Goal: Task Accomplishment & Management: Manage account settings

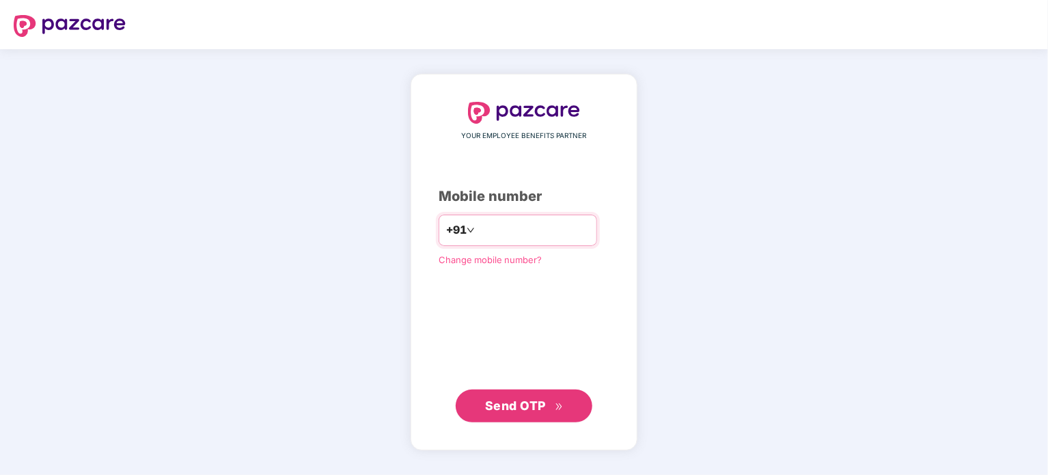
type input "**********"
click at [519, 407] on span "Send OTP" at bounding box center [515, 405] width 61 height 14
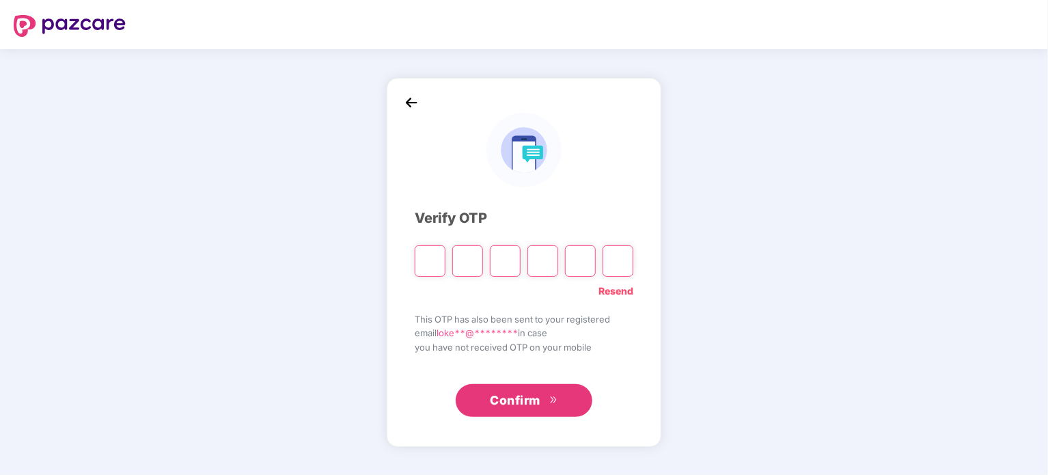
type input "*"
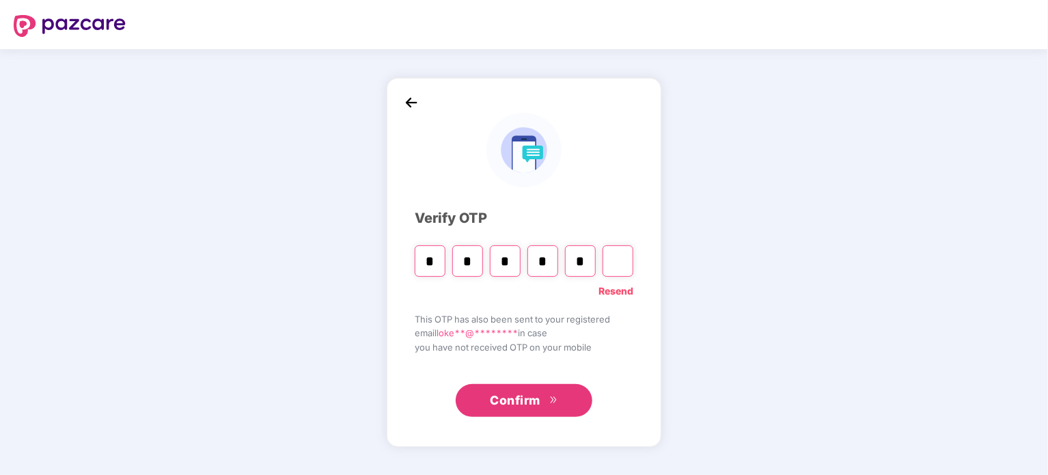
type input "*"
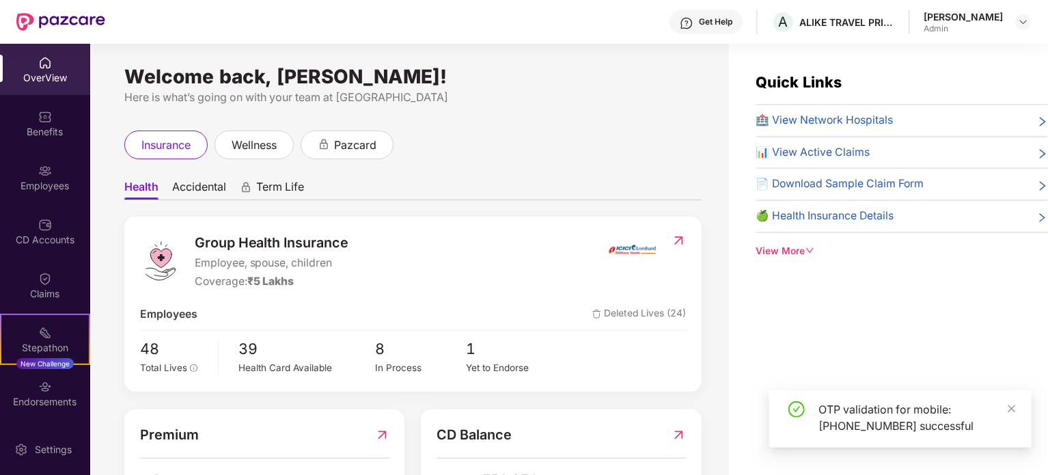
click at [55, 185] on div "Employees" at bounding box center [45, 186] width 90 height 14
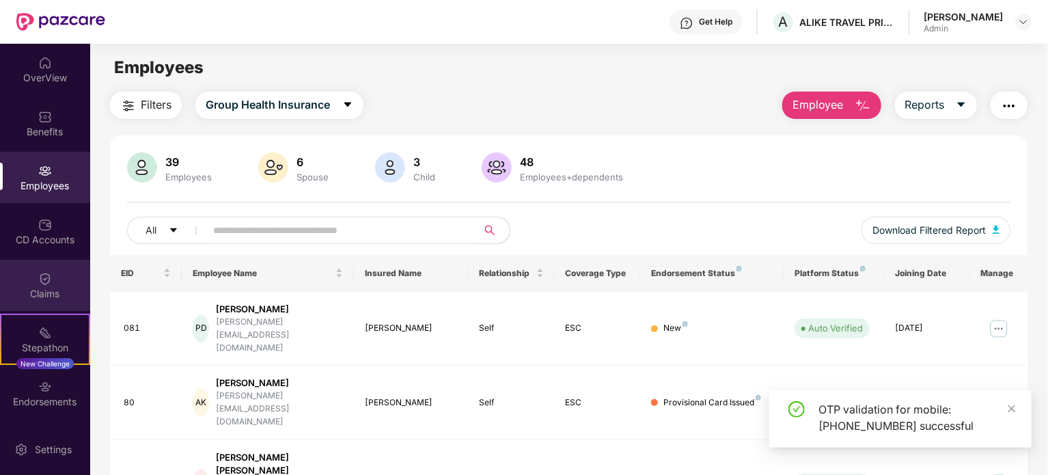
click at [44, 286] on div "Claims" at bounding box center [45, 285] width 90 height 51
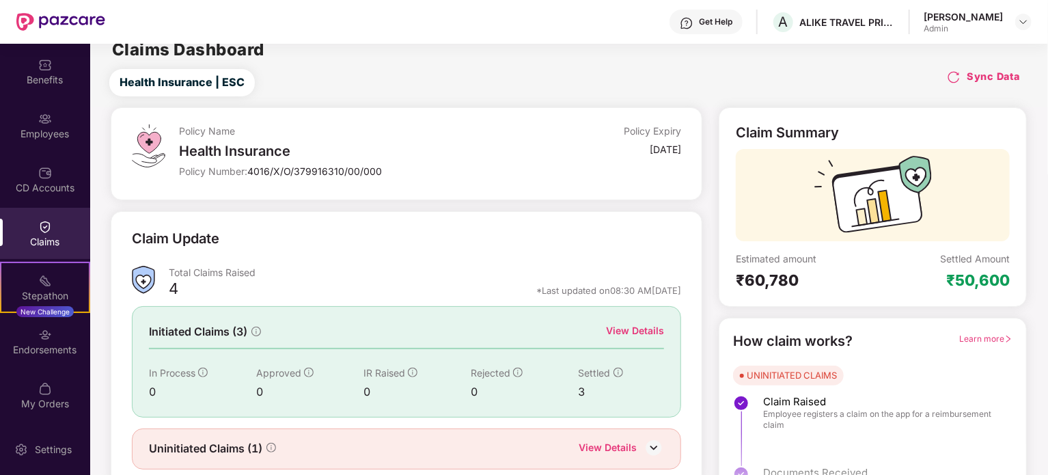
scroll to position [27, 0]
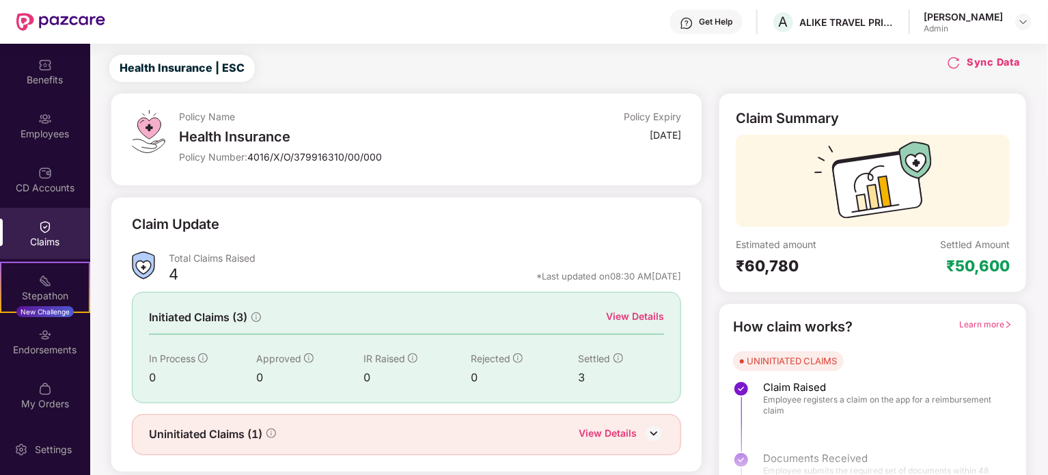
click at [362, 369] on div "0" at bounding box center [309, 377] width 107 height 17
click at [638, 311] on div "View Details" at bounding box center [635, 316] width 58 height 15
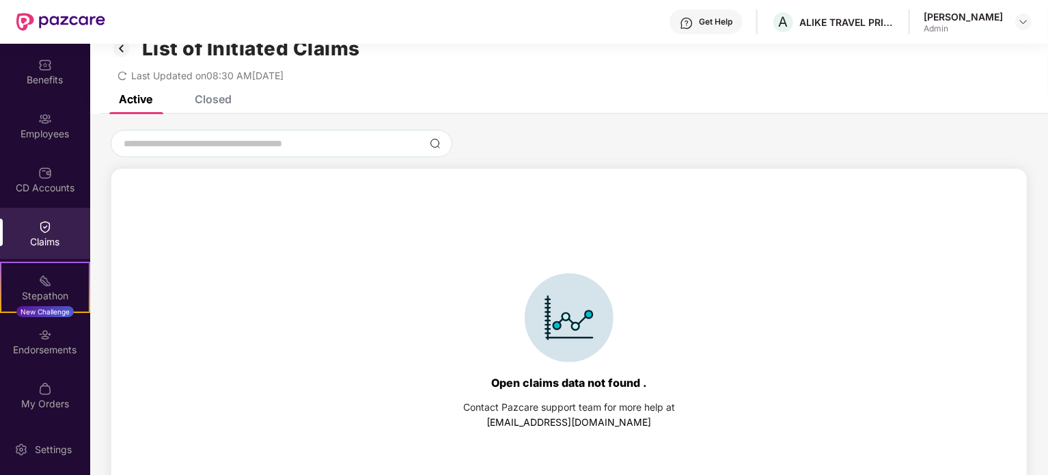
click at [214, 104] on div "Closed" at bounding box center [213, 99] width 37 height 14
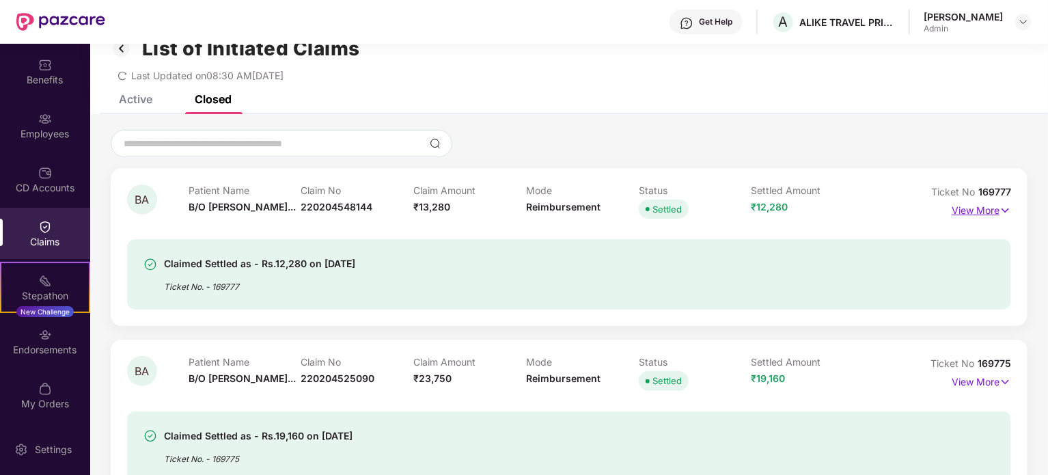
click at [986, 207] on p "View More" at bounding box center [981, 209] width 59 height 18
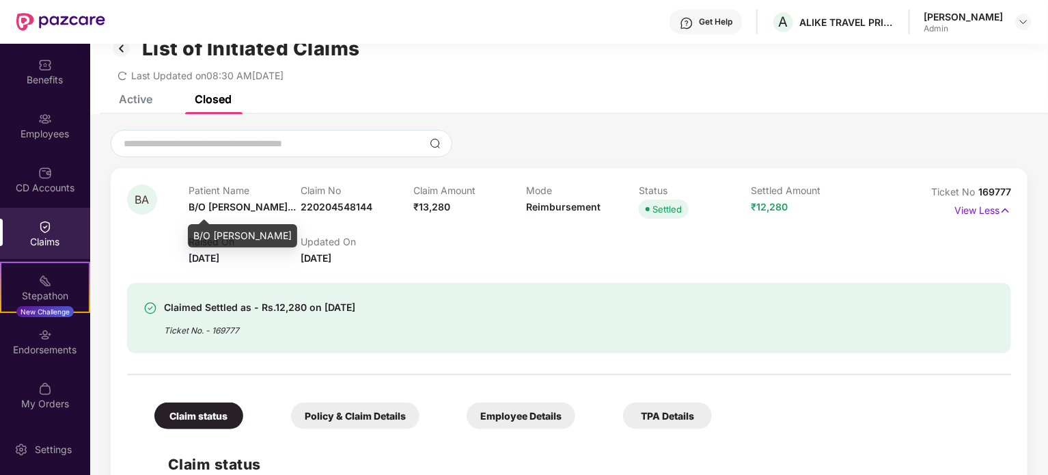
click at [219, 202] on span "B/O [PERSON_NAME]..." at bounding box center [242, 207] width 107 height 12
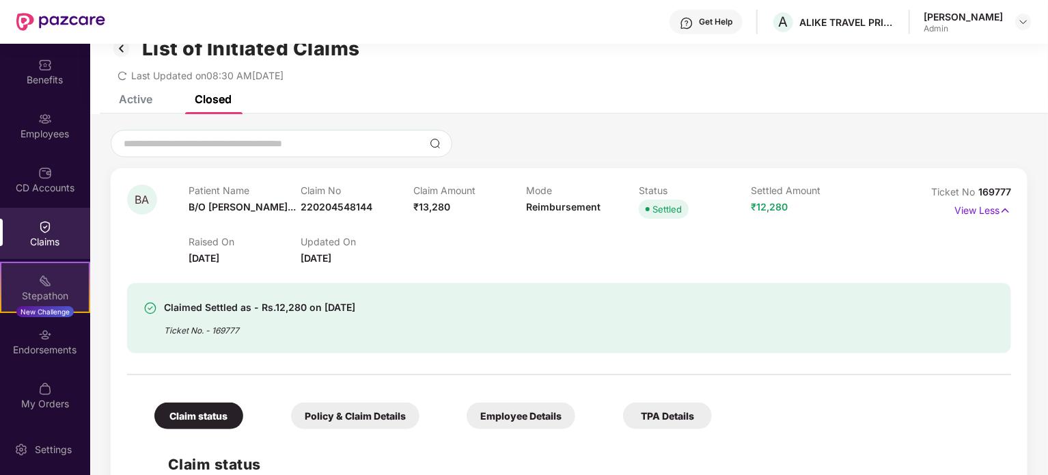
click at [40, 284] on img at bounding box center [45, 281] width 14 height 14
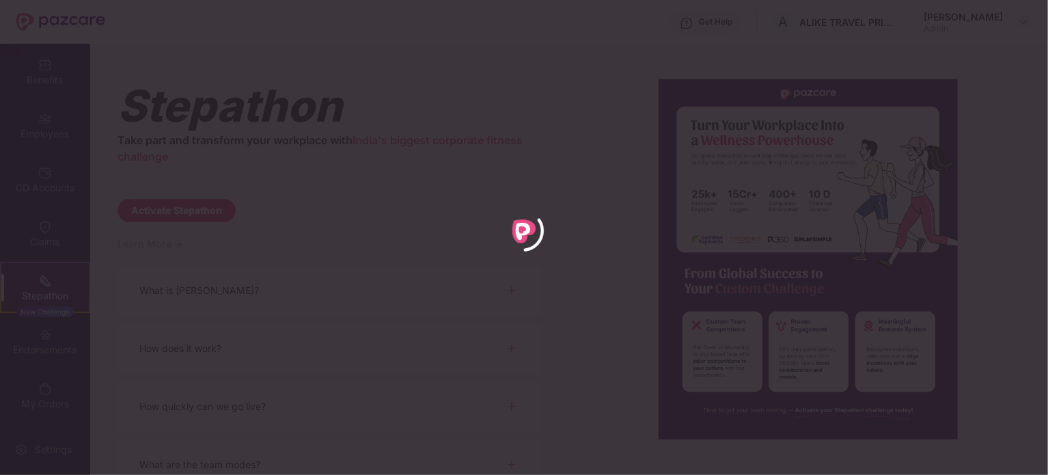
click at [41, 197] on div at bounding box center [524, 237] width 1048 height 475
click at [40, 125] on div at bounding box center [524, 237] width 1048 height 475
click at [30, 363] on div at bounding box center [524, 237] width 1048 height 475
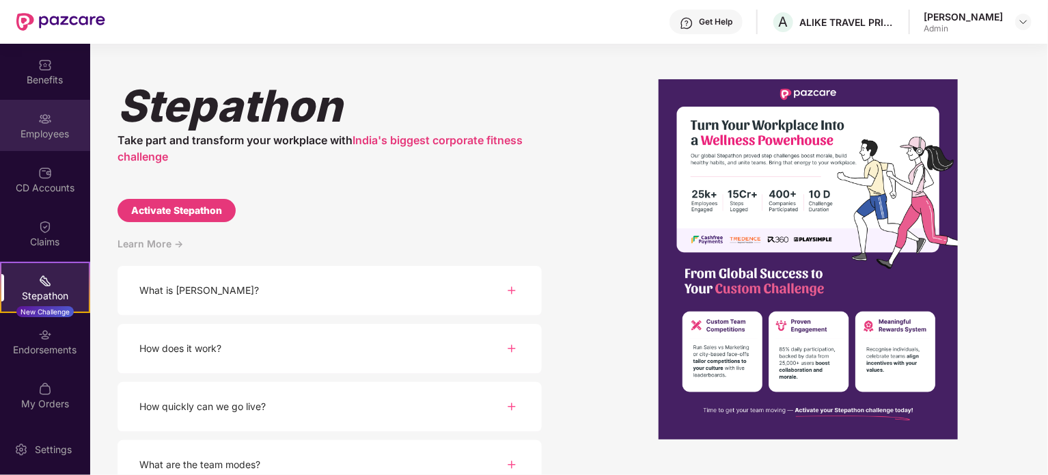
click at [53, 127] on div "Employees" at bounding box center [45, 134] width 90 height 14
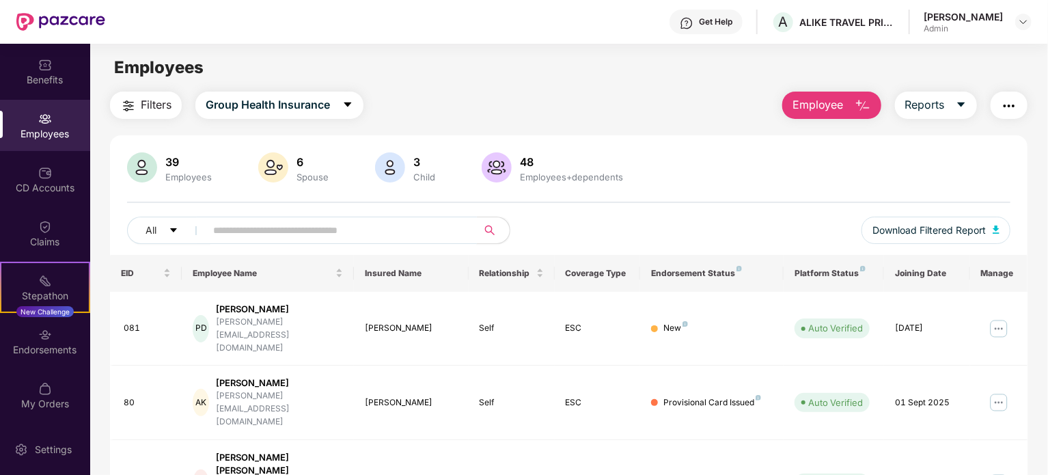
click at [276, 220] on input "text" at bounding box center [335, 230] width 245 height 20
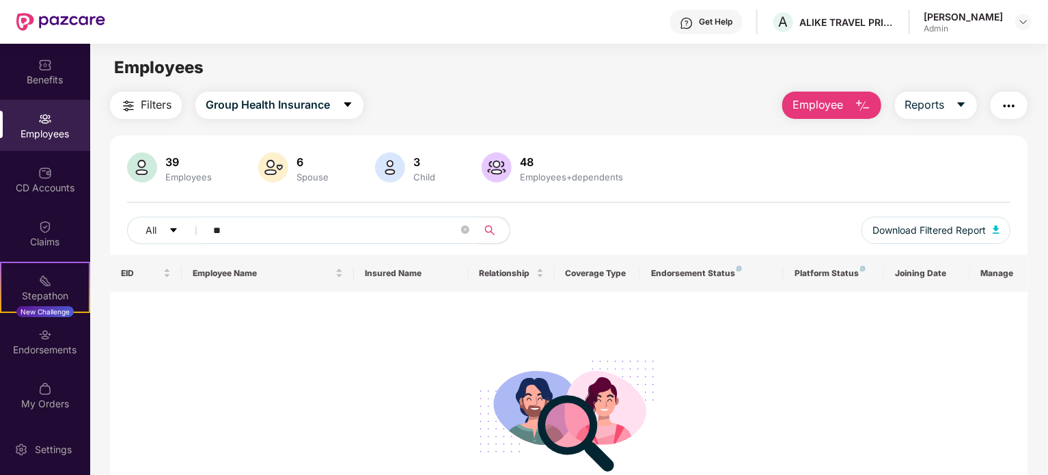
type input "*"
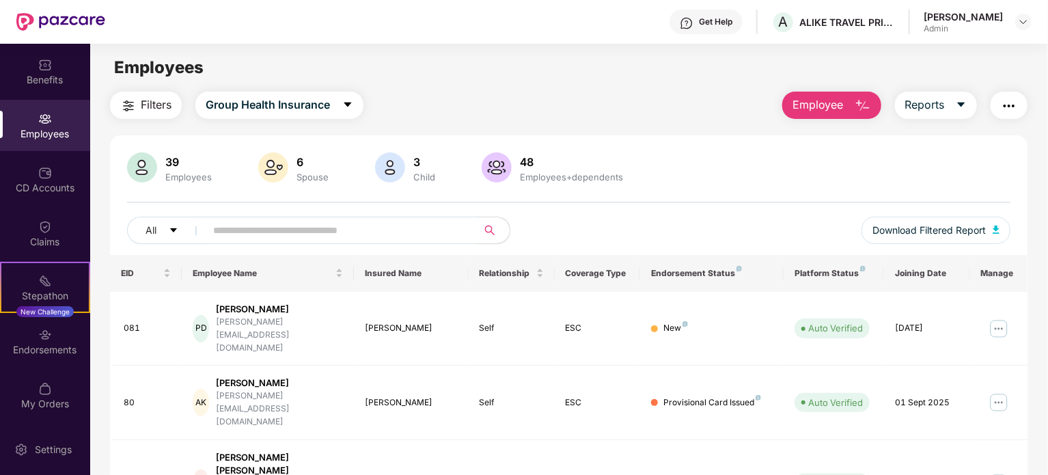
click at [432, 166] on div "3" at bounding box center [424, 162] width 27 height 14
click at [408, 166] on div "3 Child" at bounding box center [424, 168] width 33 height 29
click at [323, 243] on div "All Download Filtered Report" at bounding box center [568, 236] width 883 height 38
click at [320, 237] on input "text" at bounding box center [335, 230] width 245 height 20
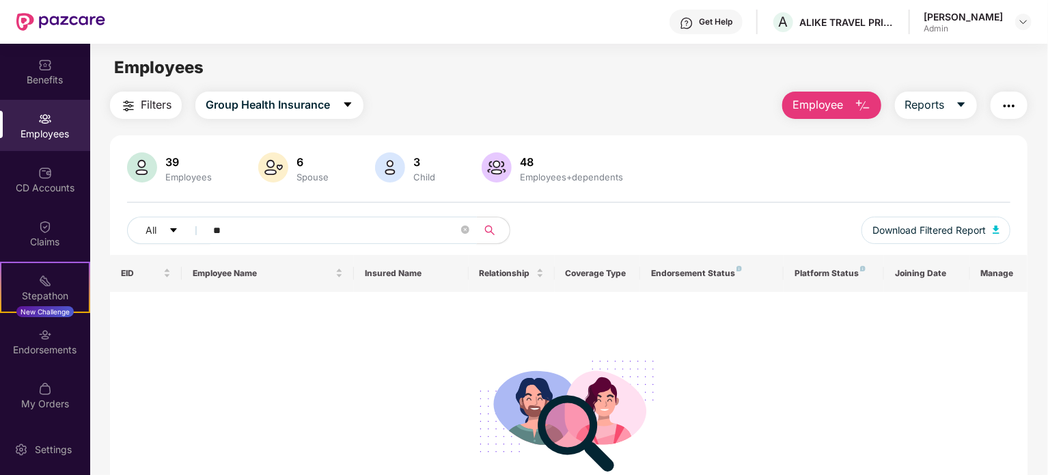
type input "*"
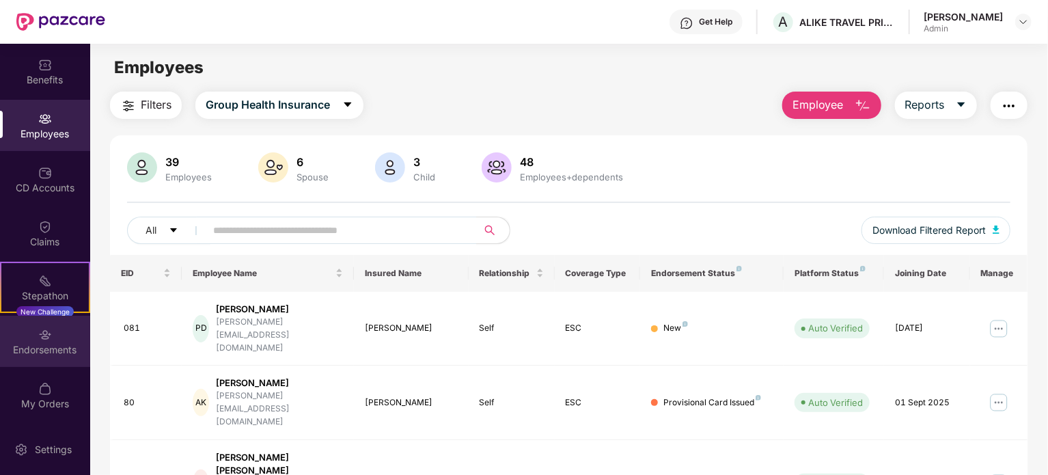
click at [25, 356] on div "Endorsements" at bounding box center [45, 350] width 90 height 14
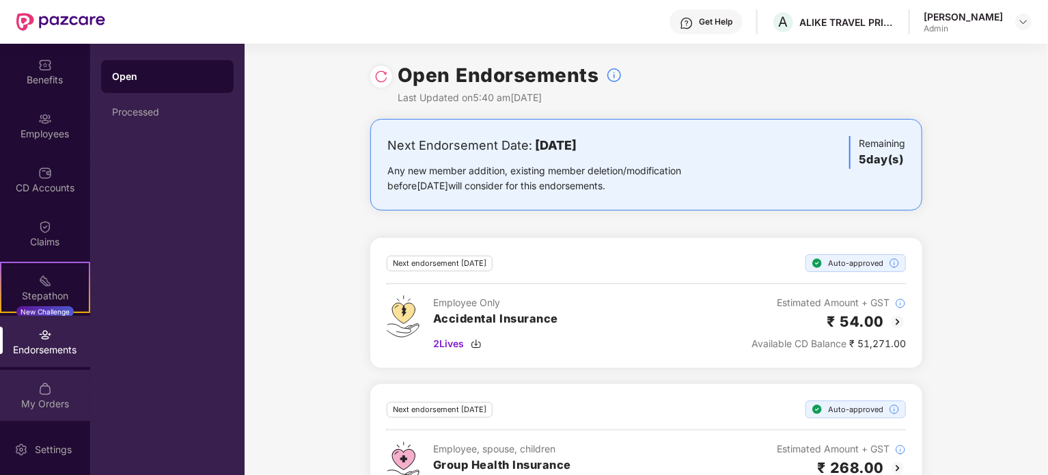
click at [31, 410] on div "My Orders" at bounding box center [45, 395] width 90 height 51
